Goal: Navigation & Orientation: Understand site structure

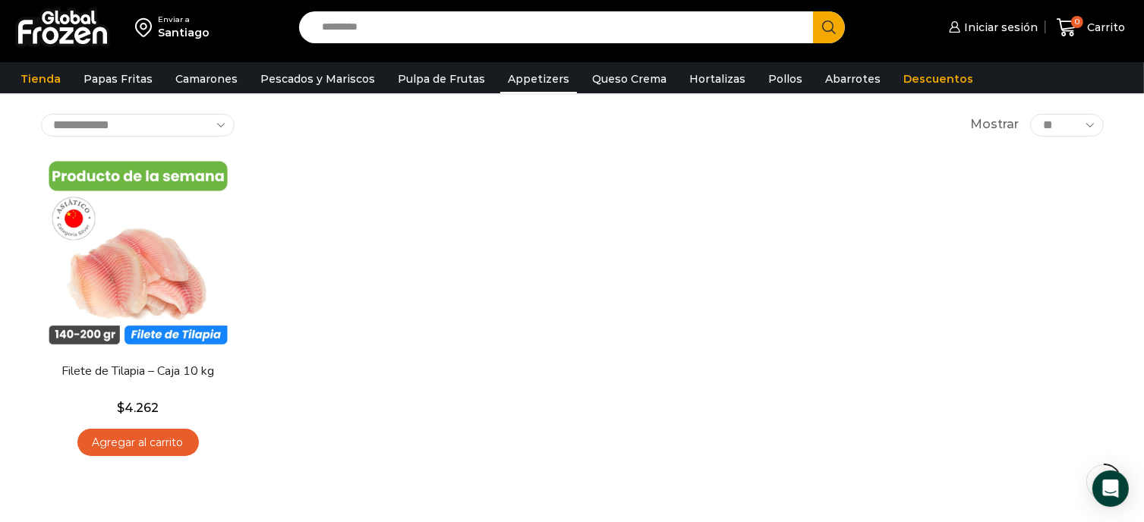
click at [534, 78] on link "Appetizers" at bounding box center [538, 79] width 77 height 29
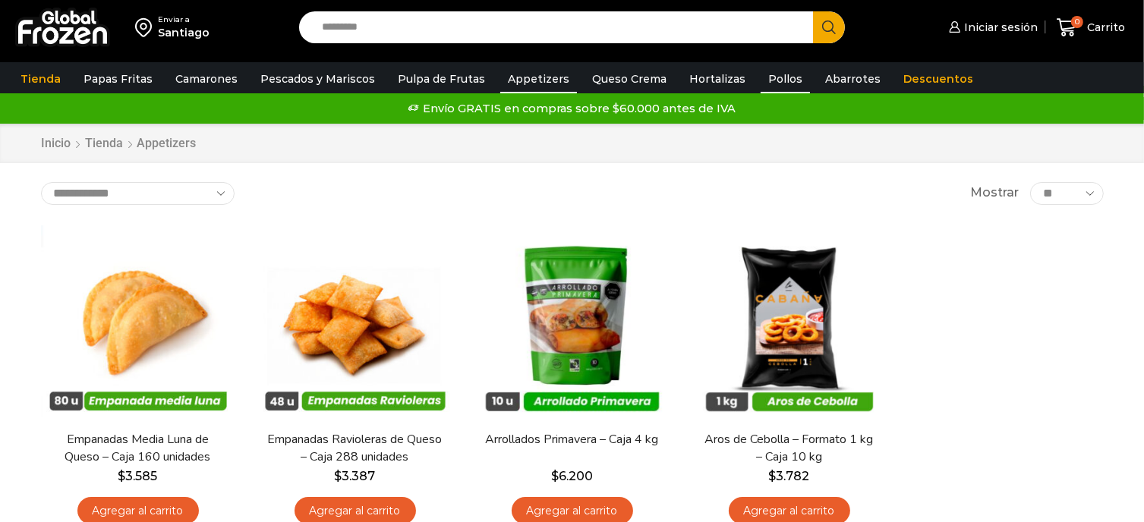
click at [763, 78] on link "Pollos" at bounding box center [784, 79] width 49 height 29
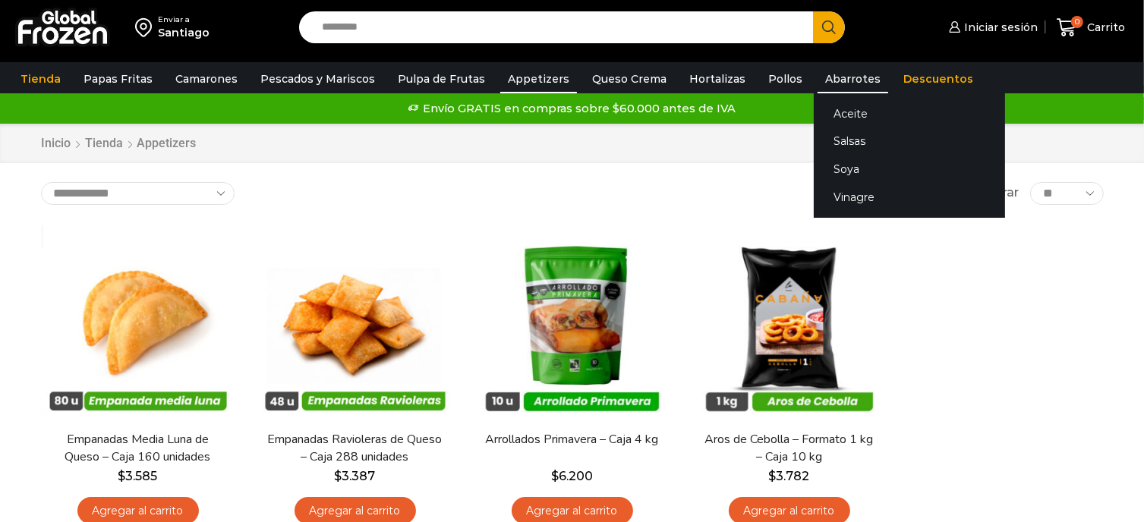
click at [817, 88] on link "Abarrotes" at bounding box center [852, 79] width 71 height 29
click at [819, 78] on link "Abarrotes" at bounding box center [852, 79] width 71 height 29
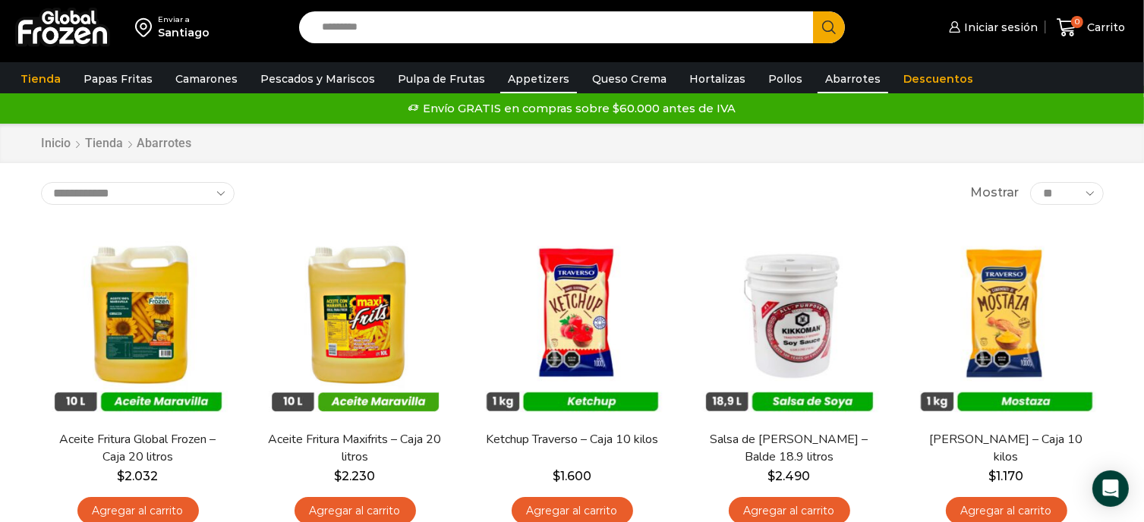
click at [534, 81] on link "Appetizers" at bounding box center [538, 79] width 77 height 29
click at [540, 70] on link "Appetizers" at bounding box center [538, 79] width 77 height 29
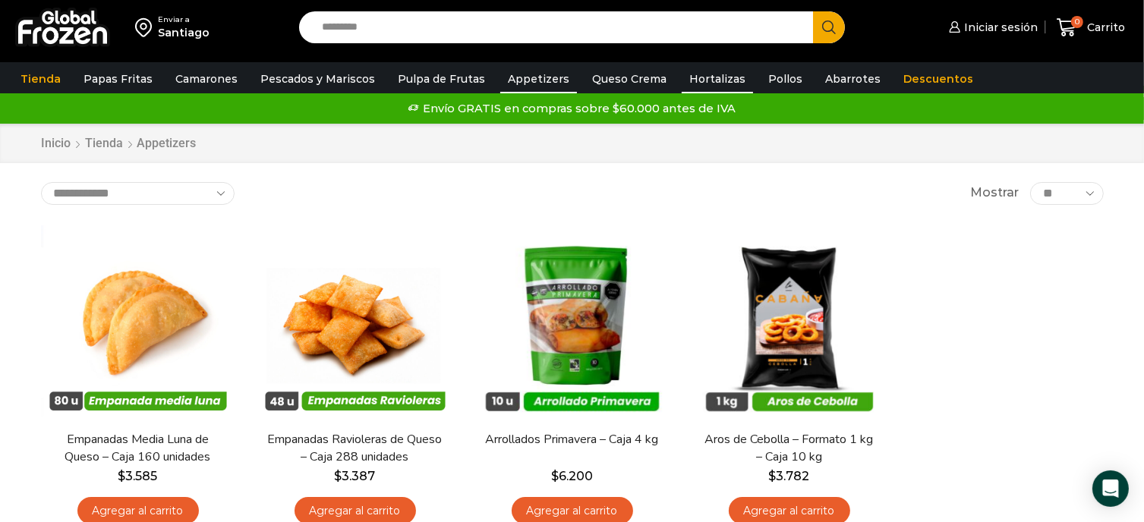
click at [689, 80] on link "Hortalizas" at bounding box center [717, 79] width 71 height 29
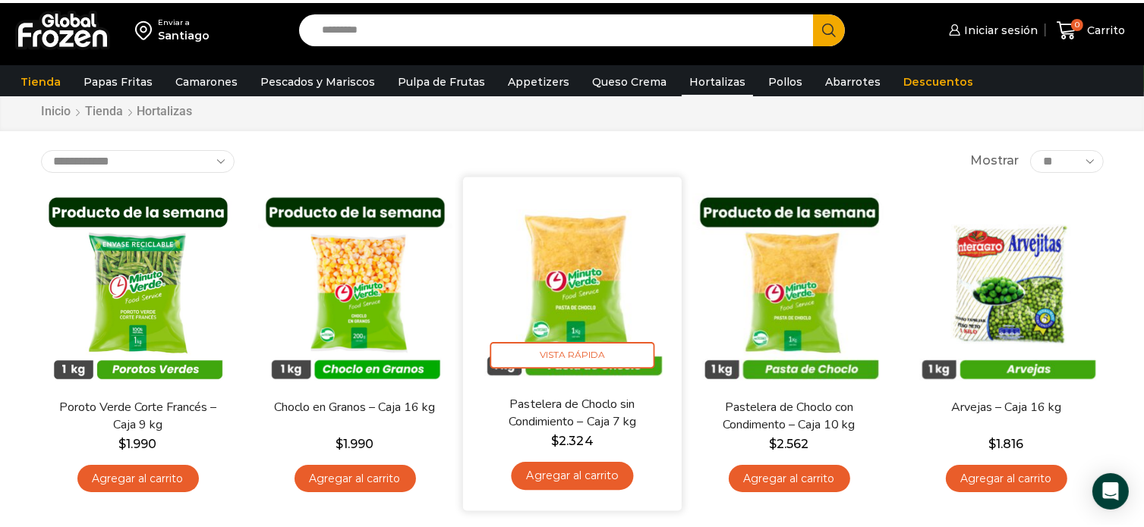
scroll to position [76, 0]
